Goal: Information Seeking & Learning: Learn about a topic

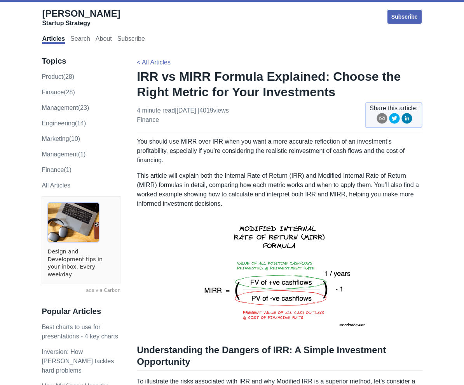
click at [188, 188] on p "This article will explain both the Internal Rate of Return (IRR) and Modified I…" at bounding box center [279, 189] width 285 height 37
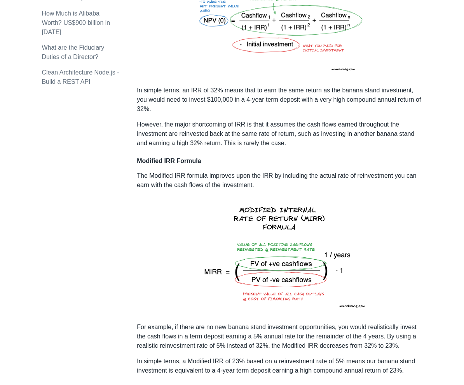
scroll to position [1100, 0]
